Goal: Browse casually: Explore the website without a specific task or goal

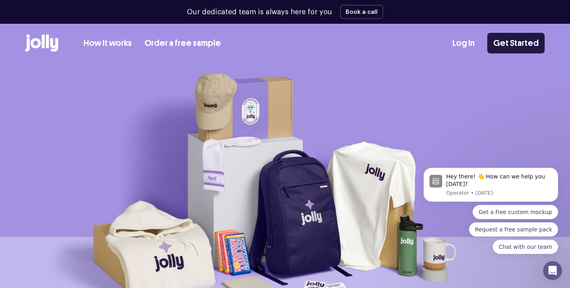
click at [520, 44] on link "Get Started" at bounding box center [515, 43] width 57 height 21
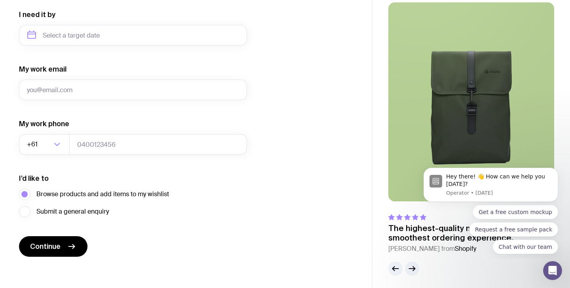
scroll to position [381, 0]
click at [50, 249] on span "Continue" at bounding box center [45, 245] width 30 height 9
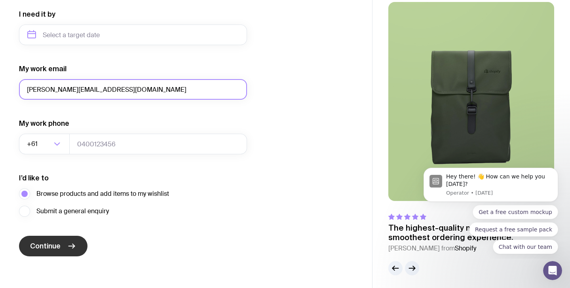
type input "[PERSON_NAME][EMAIL_ADDRESS][DOMAIN_NAME]"
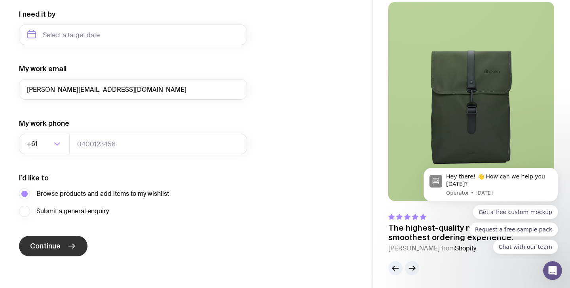
click at [60, 243] on button "Continue" at bounding box center [53, 246] width 68 height 21
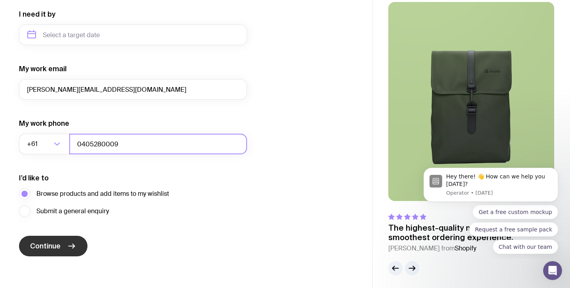
type input "0405280009"
click at [69, 252] on button "Continue" at bounding box center [53, 246] width 68 height 21
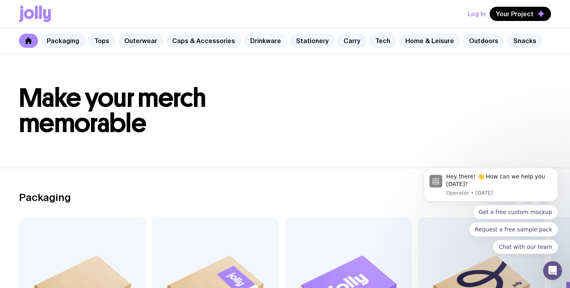
click at [268, 41] on link "Drinkware" at bounding box center [266, 41] width 44 height 14
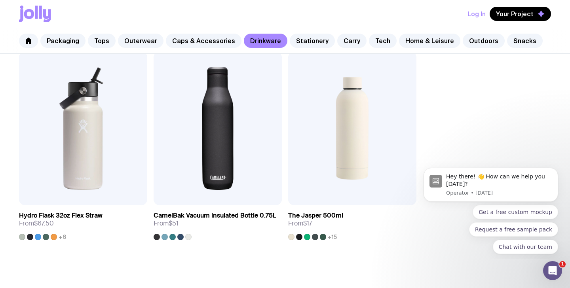
scroll to position [1225, 0]
click at [337, 129] on img at bounding box center [352, 128] width 128 height 154
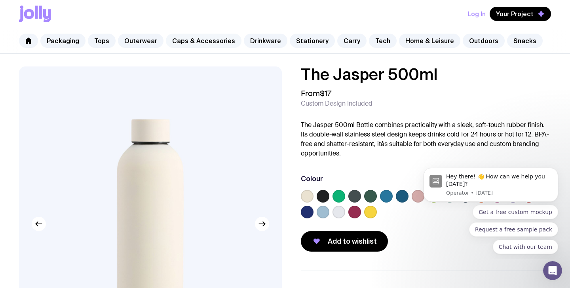
click at [193, 38] on link "Caps & Accessories" at bounding box center [204, 41] width 76 height 14
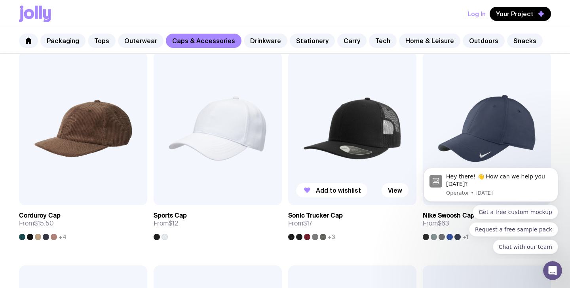
scroll to position [368, 0]
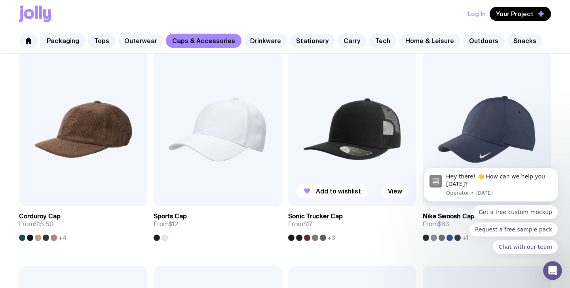
click at [353, 130] on img at bounding box center [352, 129] width 128 height 154
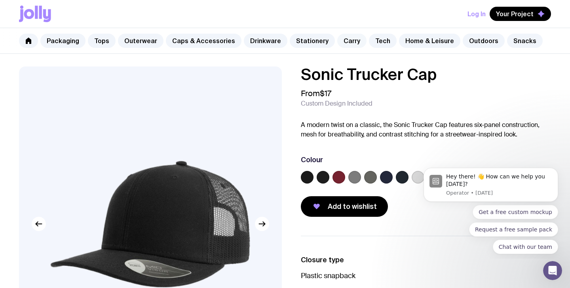
click at [337, 42] on link "Carry" at bounding box center [351, 41] width 29 height 14
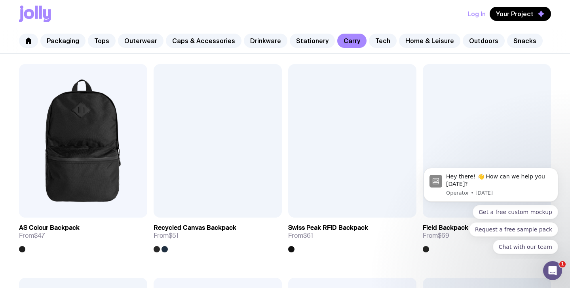
scroll to position [570, 0]
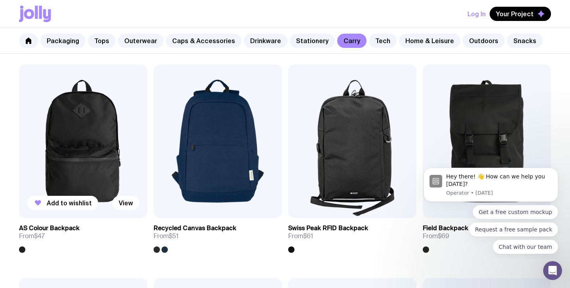
click at [77, 116] on img at bounding box center [83, 141] width 128 height 154
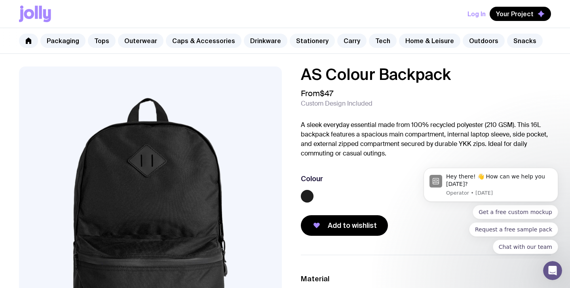
click at [301, 40] on link "Stationery" at bounding box center [312, 41] width 45 height 14
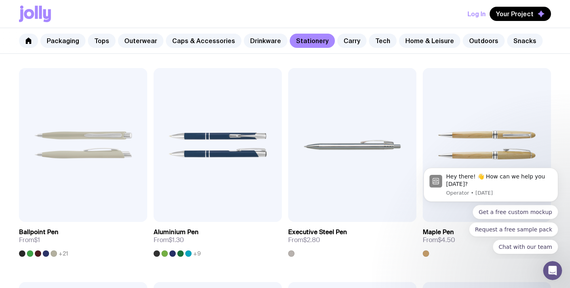
scroll to position [140, 0]
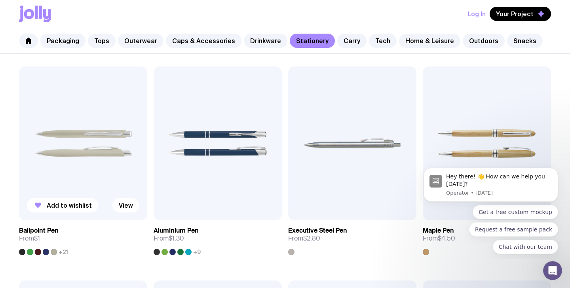
click at [105, 152] on img at bounding box center [83, 143] width 128 height 154
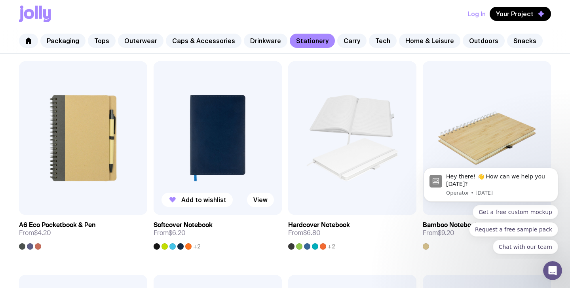
scroll to position [572, 0]
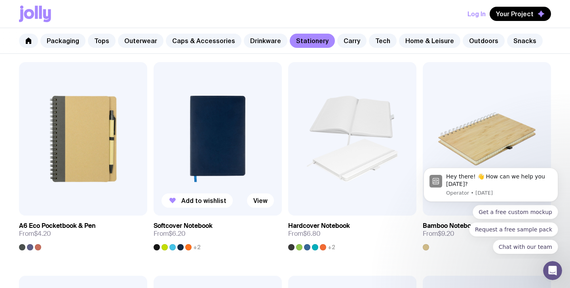
click at [208, 141] on img at bounding box center [217, 139] width 128 height 154
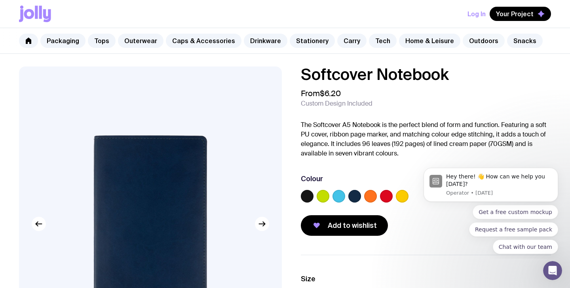
click at [470, 40] on link "Outdoors" at bounding box center [483, 41] width 42 height 14
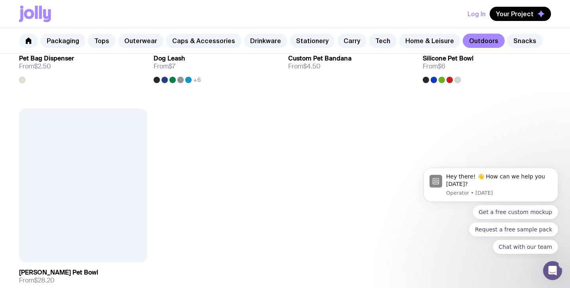
scroll to position [1152, 0]
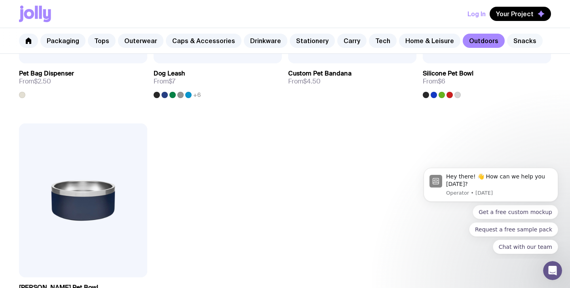
click at [518, 40] on link "Snacks" at bounding box center [525, 41] width 36 height 14
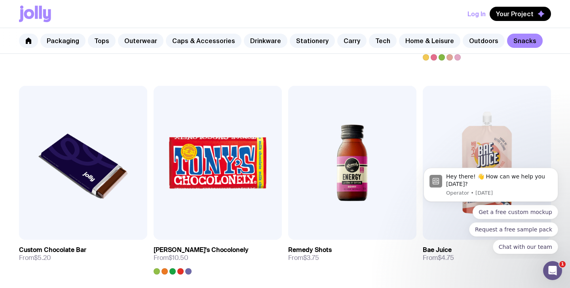
scroll to position [334, 0]
click at [417, 36] on link "Home & Leisure" at bounding box center [429, 41] width 61 height 14
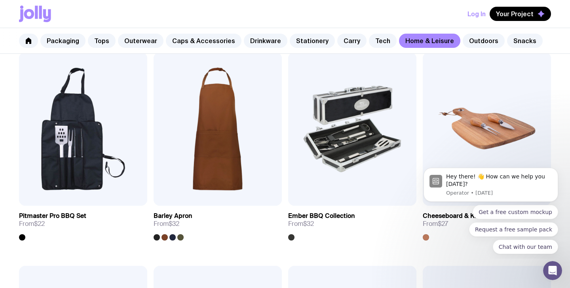
scroll to position [612, 0]
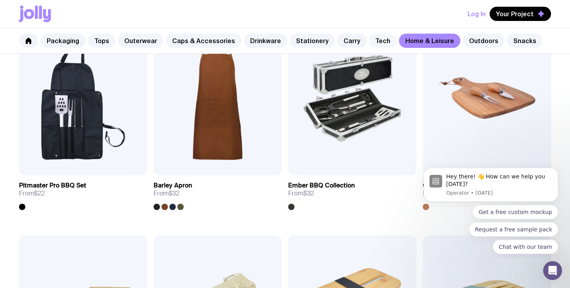
click at [369, 44] on link "Tech" at bounding box center [383, 41] width 28 height 14
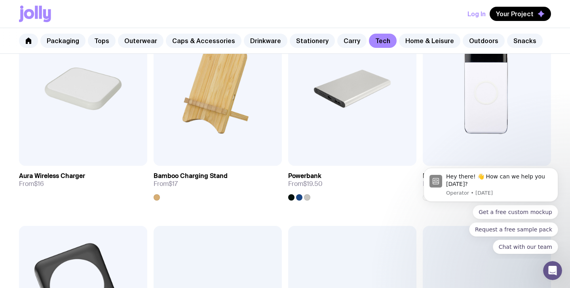
scroll to position [409, 0]
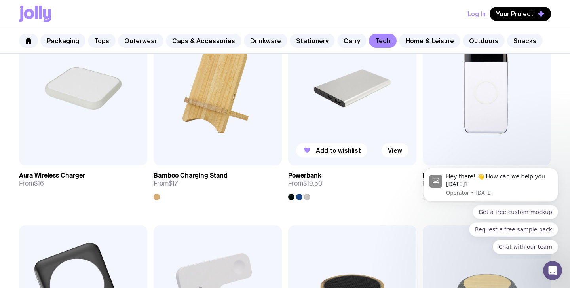
click at [340, 116] on img at bounding box center [352, 88] width 128 height 154
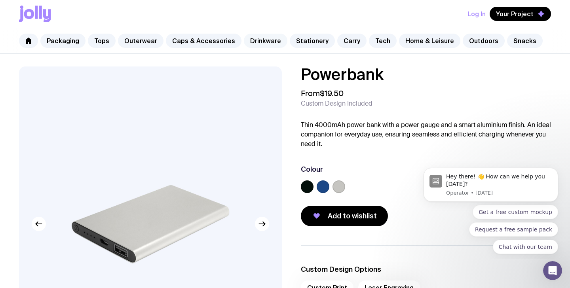
click at [255, 40] on link "Drinkware" at bounding box center [266, 41] width 44 height 14
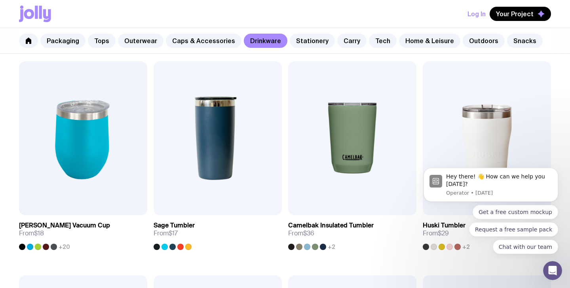
scroll to position [360, 0]
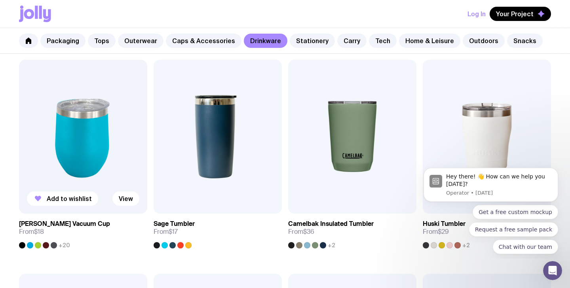
click at [82, 146] on img at bounding box center [83, 137] width 128 height 154
